Goal: Information Seeking & Learning: Learn about a topic

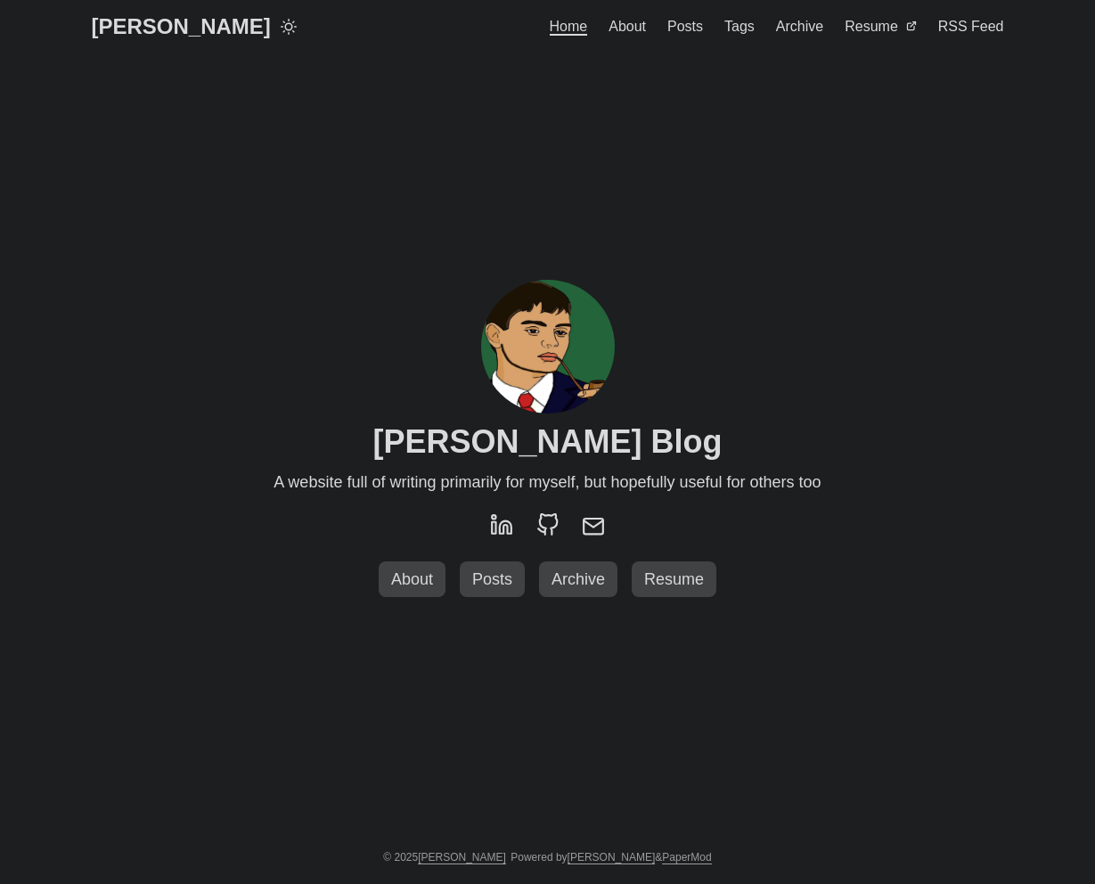
click at [475, 571] on span "Posts" at bounding box center [492, 579] width 54 height 18
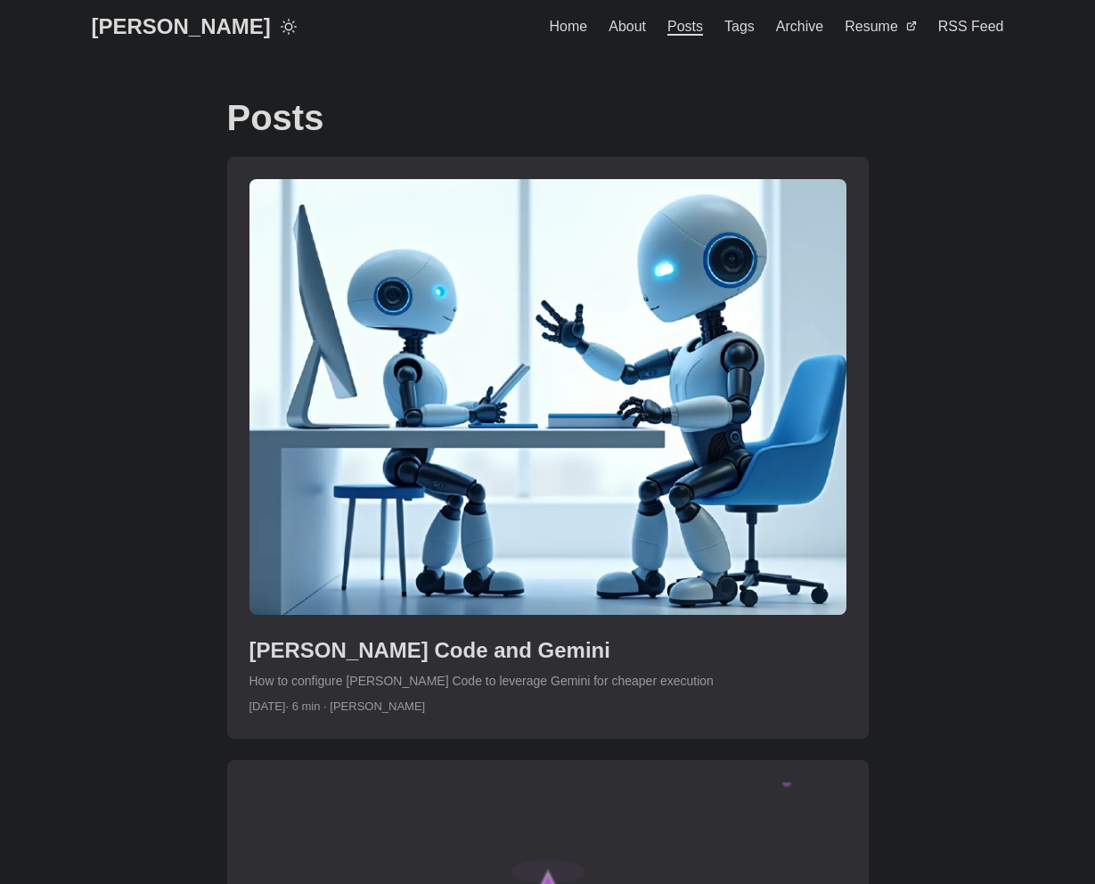
click at [459, 261] on link "post link to Claude Code and Gemini" at bounding box center [548, 448] width 640 height 580
